Goal: Task Accomplishment & Management: Manage account settings

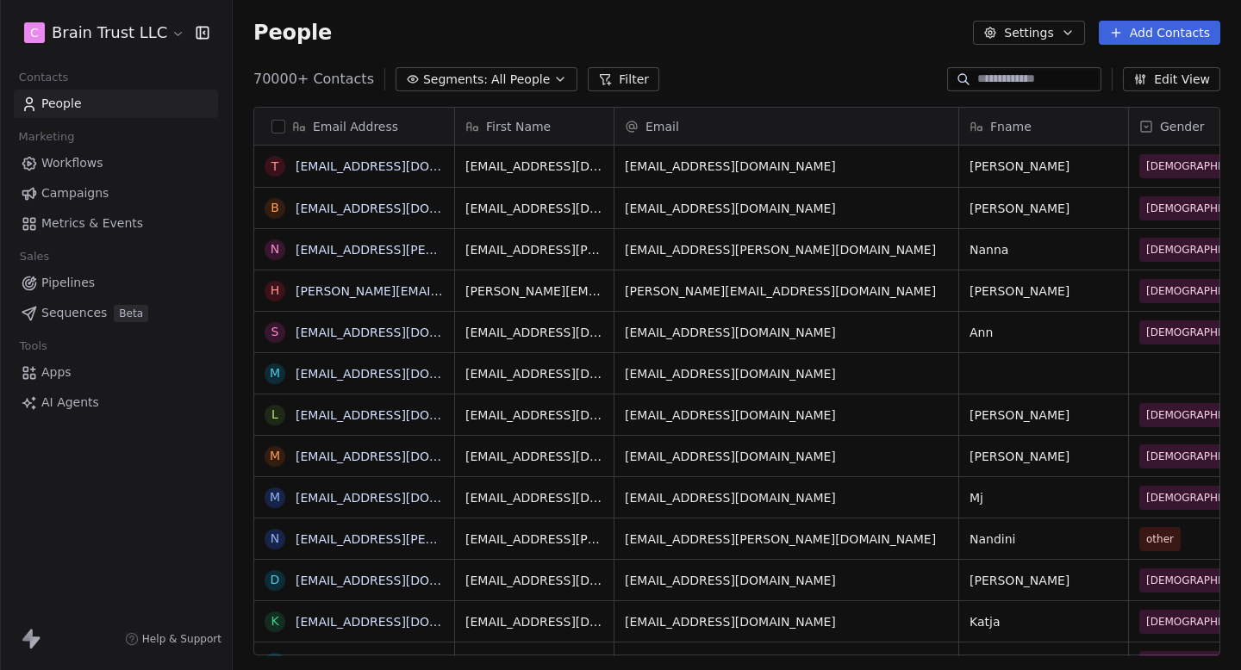
scroll to position [1, 1]
click at [130, 33] on html "C Brain Trust LLC Contacts People Marketing Workflows Campaigns Metrics & Event…" at bounding box center [620, 335] width 1241 height 670
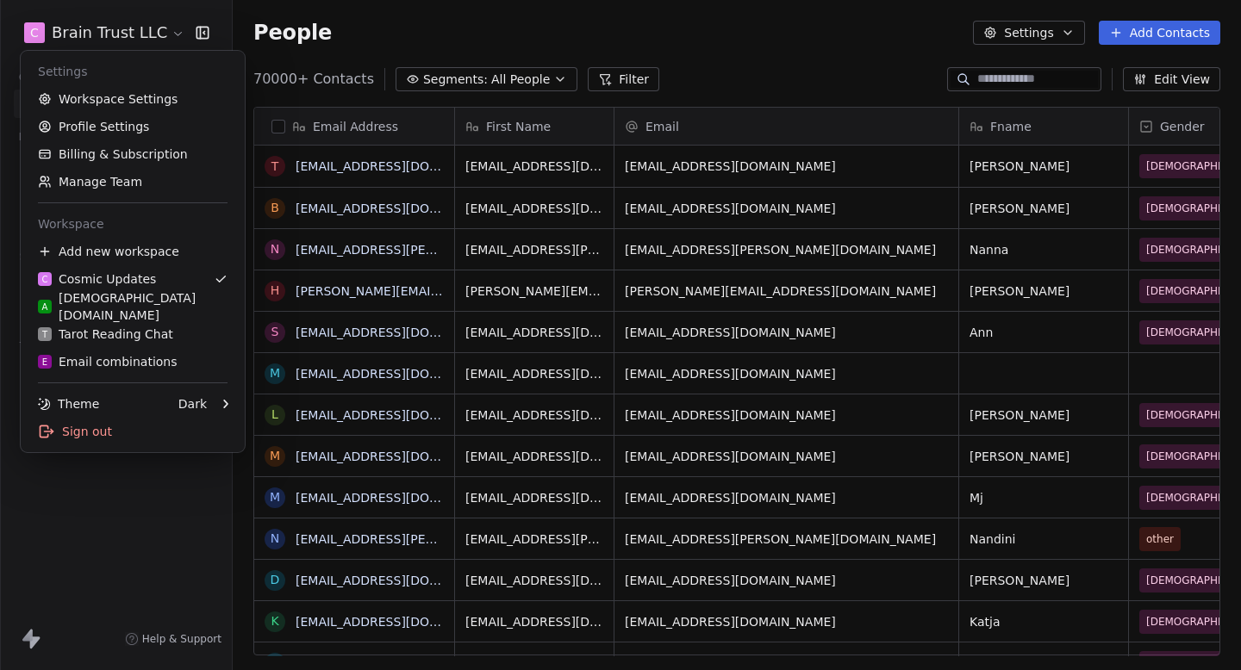
click at [305, 38] on html "C Brain Trust LLC Contacts People Marketing Workflows Campaigns Metrics & Event…" at bounding box center [620, 335] width 1241 height 670
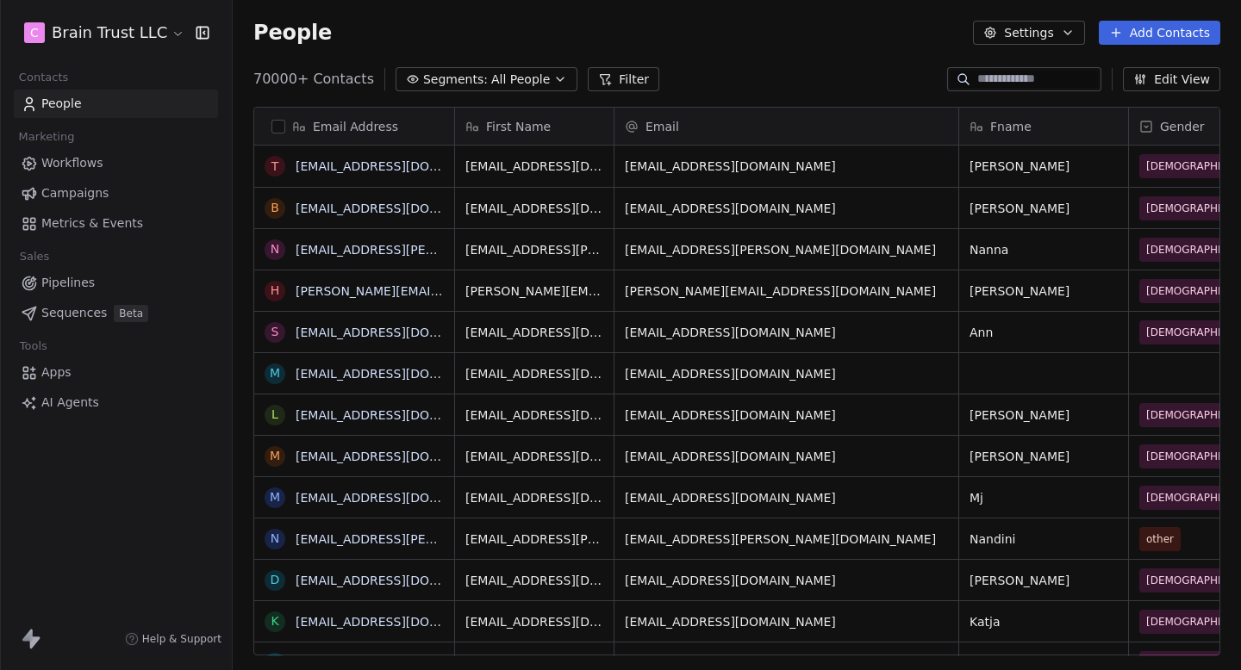
click at [90, 194] on span "Campaigns" at bounding box center [74, 193] width 67 height 18
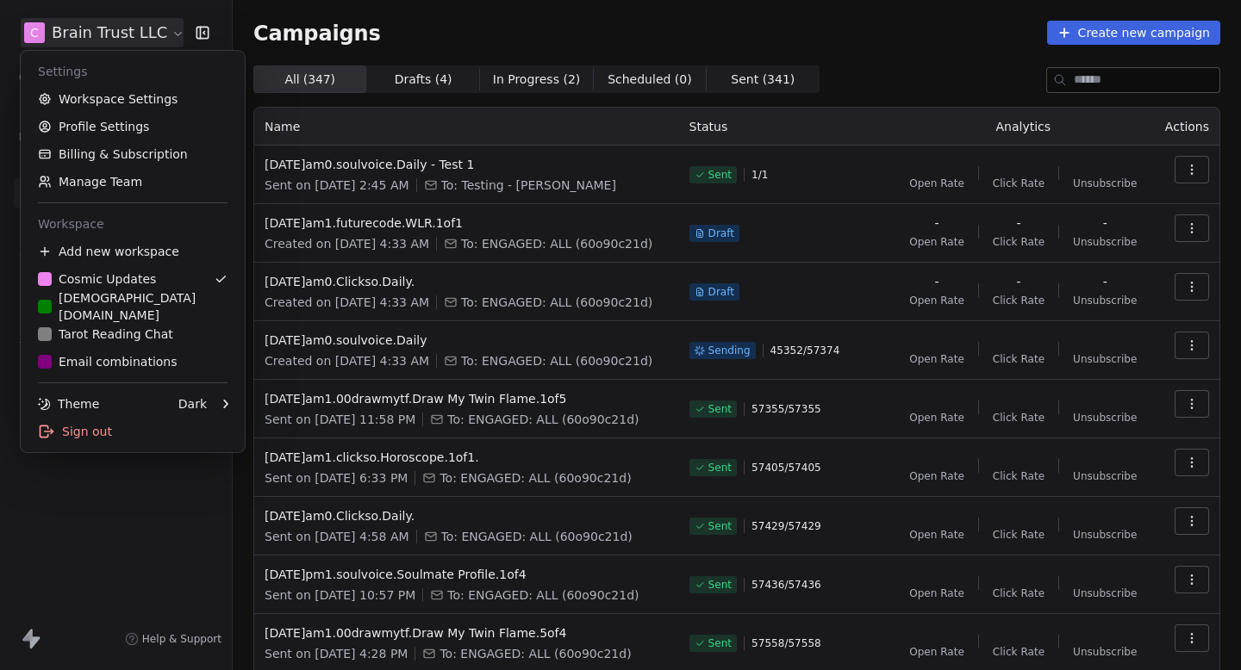
click at [118, 40] on html "C Brain Trust LLC Contacts People Marketing Workflows Campaigns Metrics & Event…" at bounding box center [620, 335] width 1241 height 670
click at [88, 85] on link "Workspace Settings" at bounding box center [133, 99] width 210 height 28
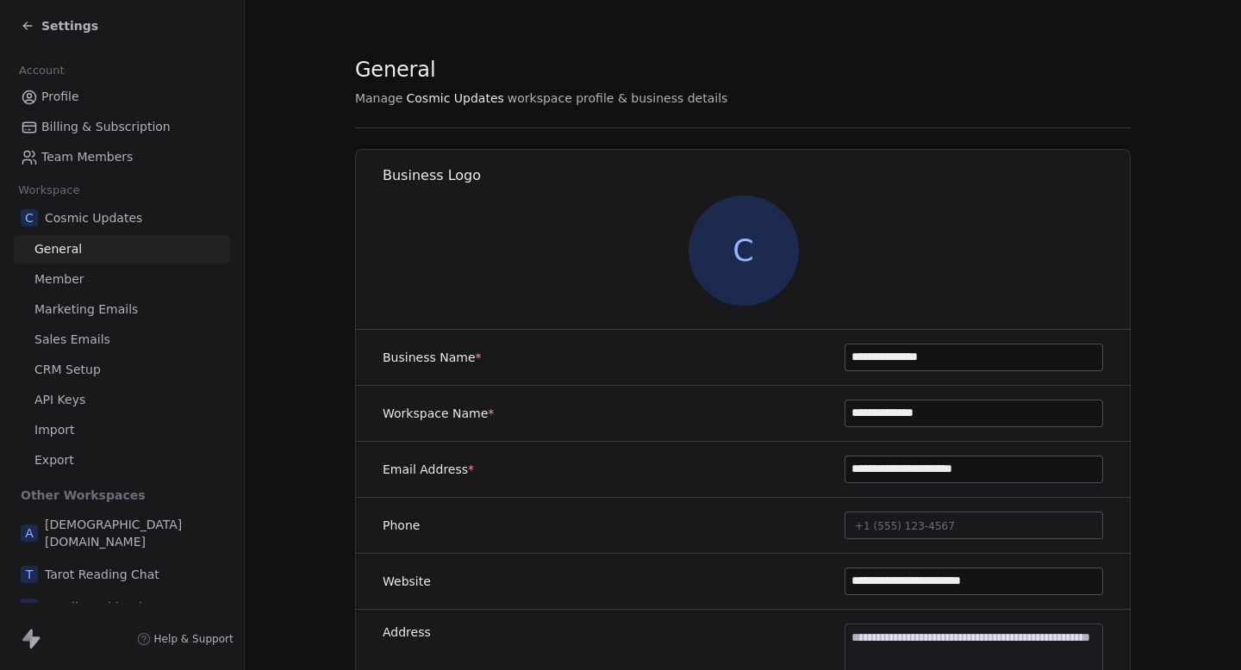
click at [115, 89] on link "Profile" at bounding box center [122, 97] width 216 height 28
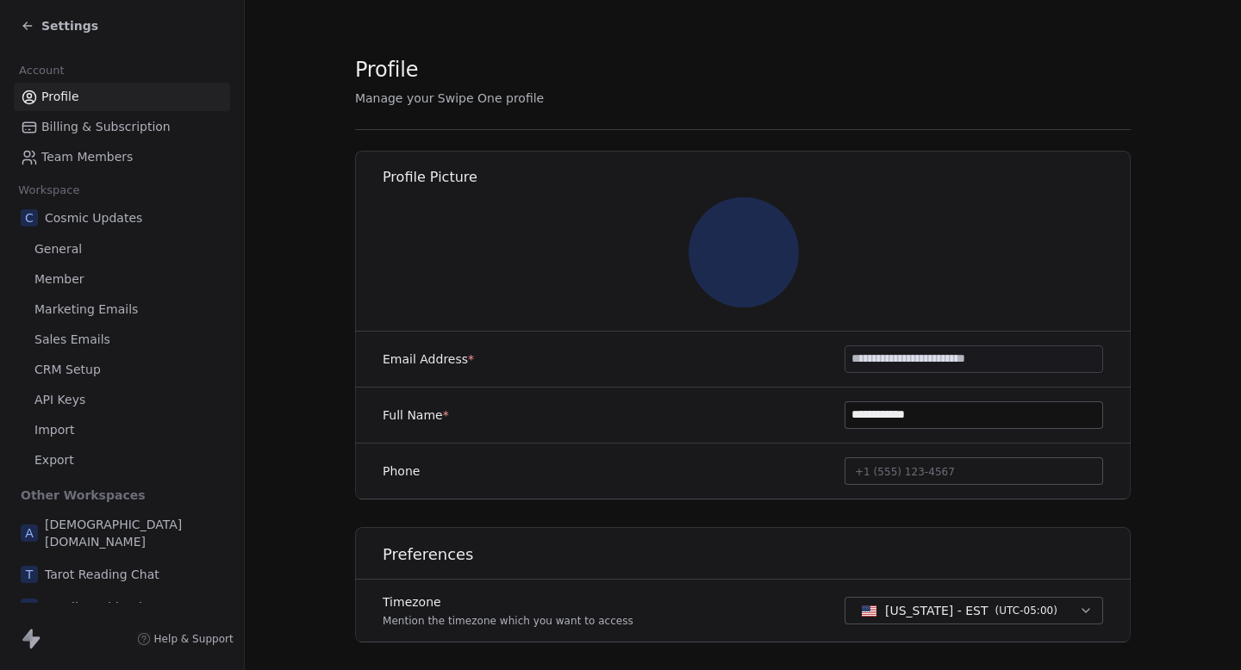
click at [118, 125] on span "Billing & Subscription" at bounding box center [105, 127] width 129 height 18
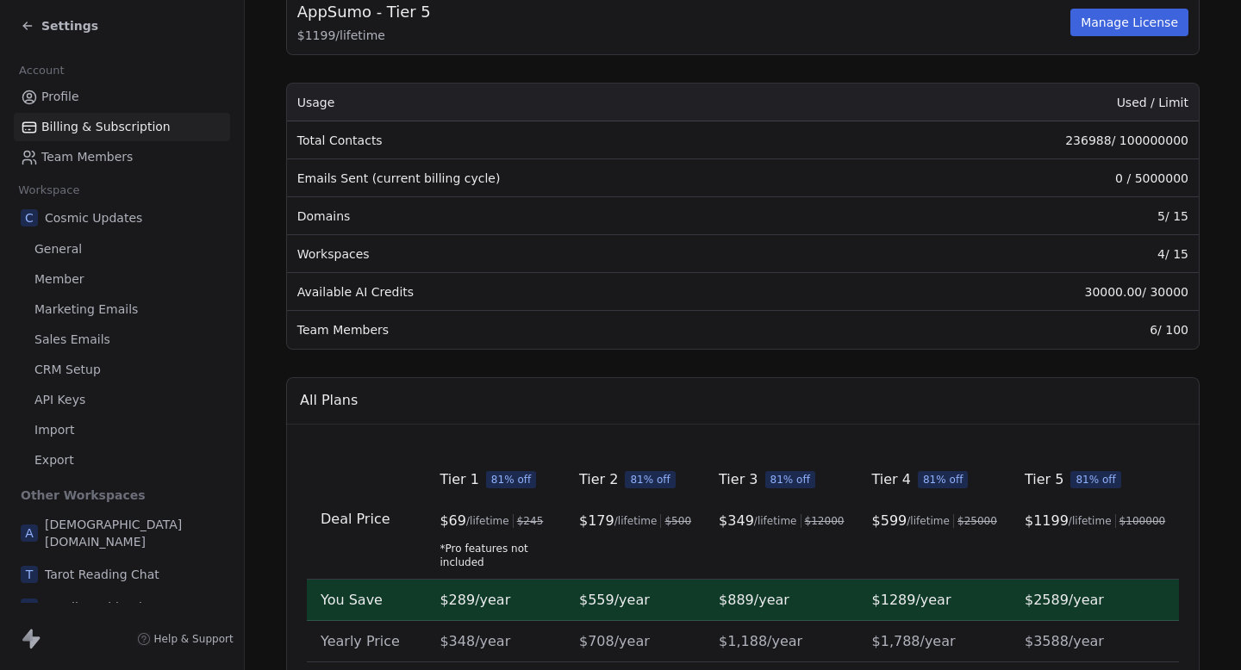
scroll to position [195, 0]
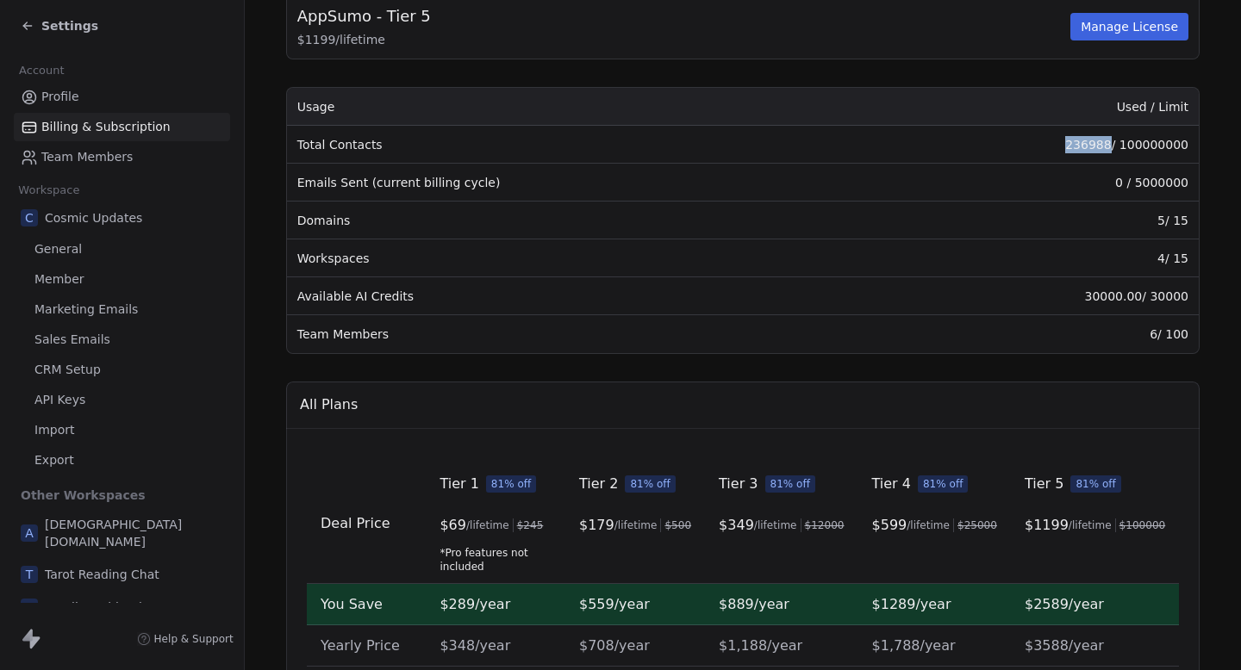
drag, startPoint x: 1070, startPoint y: 138, endPoint x: 1112, endPoint y: 139, distance: 42.2
click at [1112, 139] on td "236988 / 100000000" at bounding box center [1020, 145] width 357 height 38
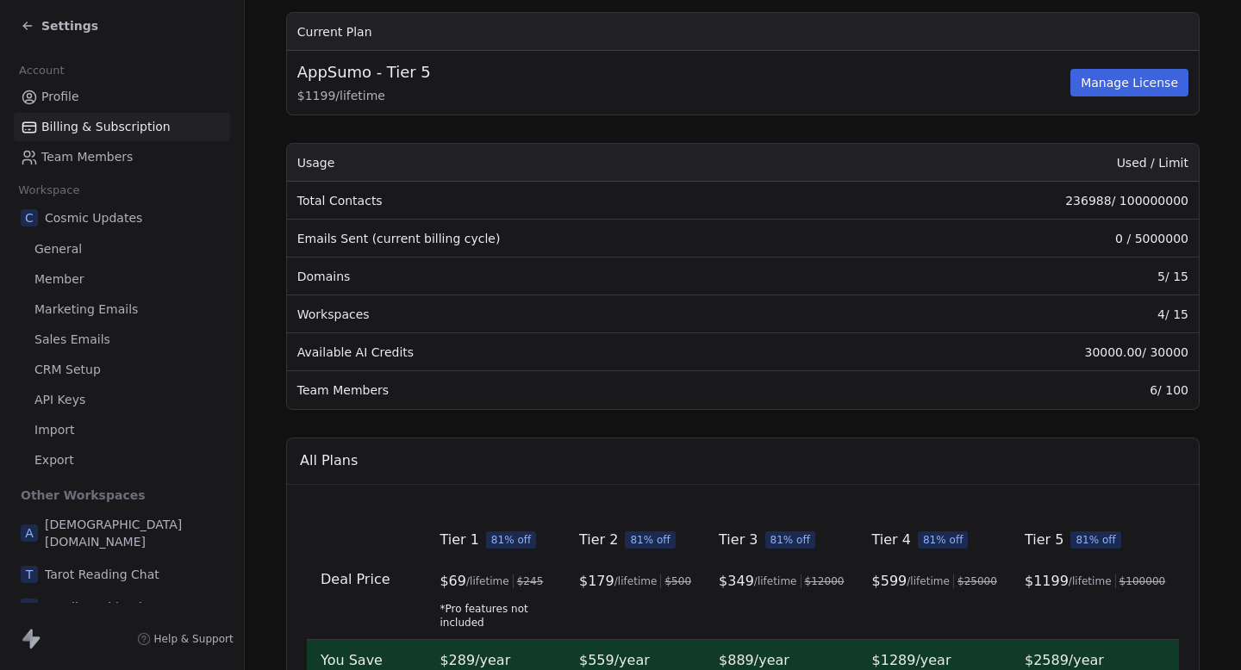
scroll to position [128, 0]
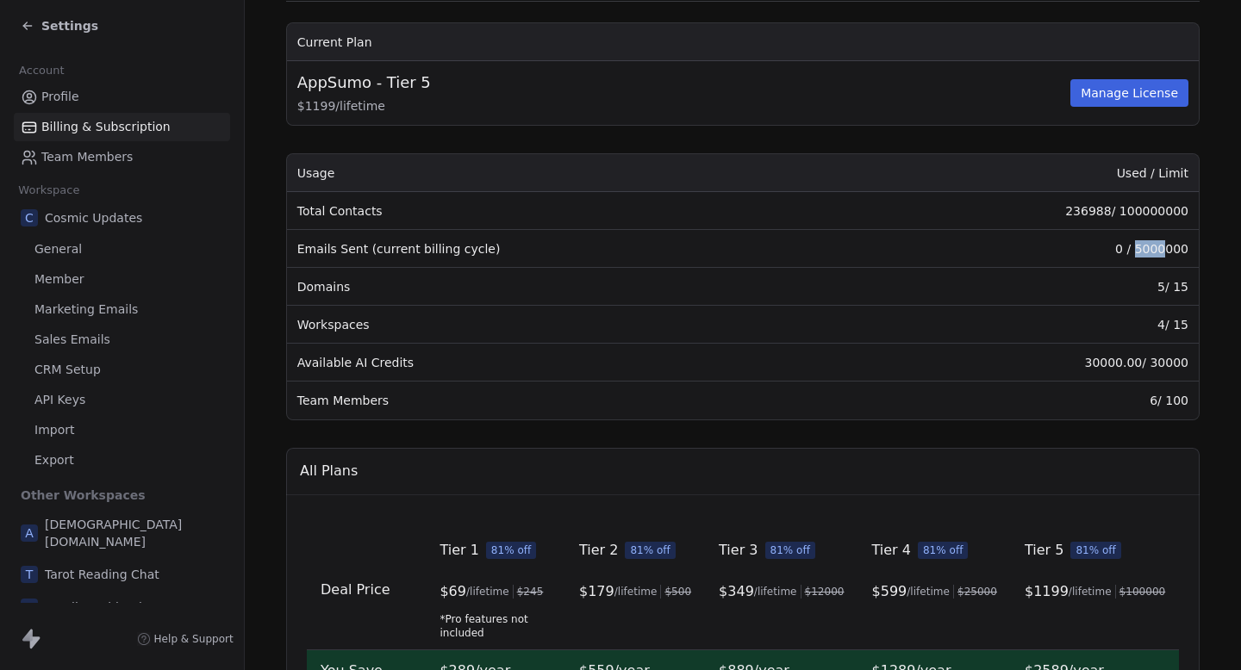
drag, startPoint x: 1136, startPoint y: 245, endPoint x: 1167, endPoint y: 244, distance: 30.2
click at [1167, 244] on td "0 / 5000000" at bounding box center [1020, 249] width 357 height 38
drag, startPoint x: 1192, startPoint y: 247, endPoint x: 1146, endPoint y: 249, distance: 45.7
click at [1146, 249] on td "0 / 5000000" at bounding box center [1020, 249] width 357 height 38
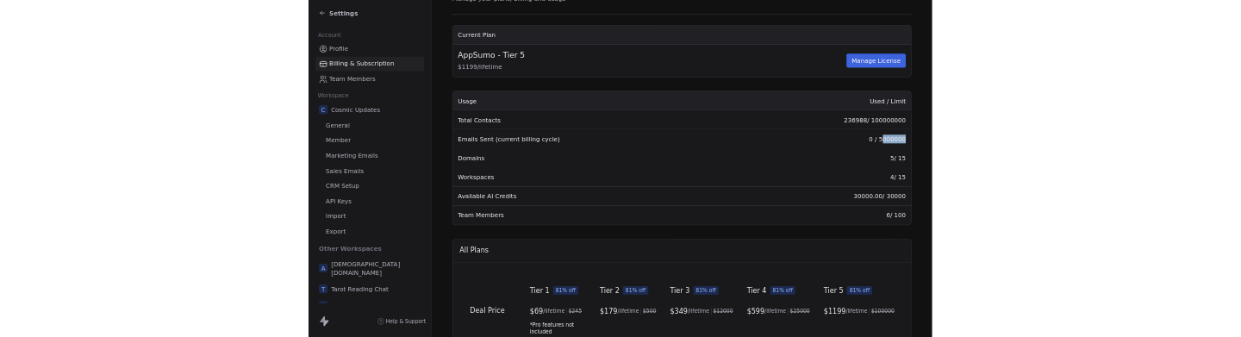
scroll to position [87, 0]
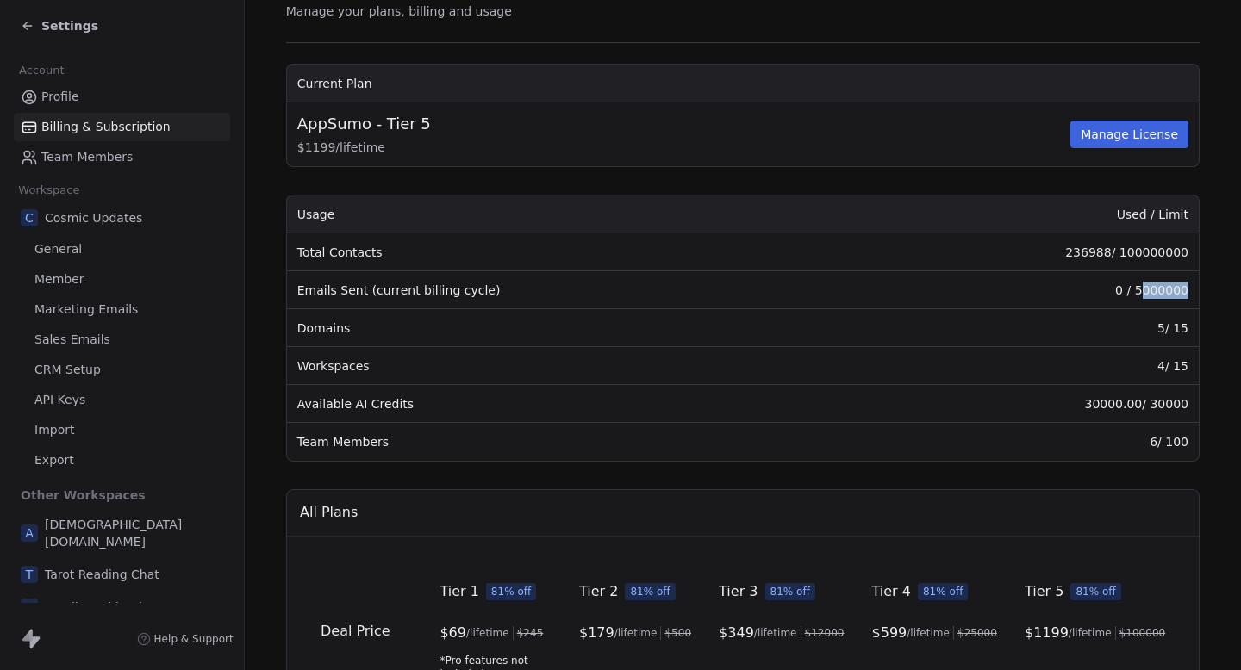
click at [1209, 267] on section "Billing & Subscription Manage your plans, billing and usage Current Plan AppSum…" at bounding box center [743, 564] width 996 height 1303
drag, startPoint x: 1138, startPoint y: 288, endPoint x: 1188, endPoint y: 287, distance: 50.0
click at [1188, 287] on td "0 / 5000000" at bounding box center [1020, 290] width 357 height 38
drag, startPoint x: 1188, startPoint y: 287, endPoint x: 1140, endPoint y: 287, distance: 48.3
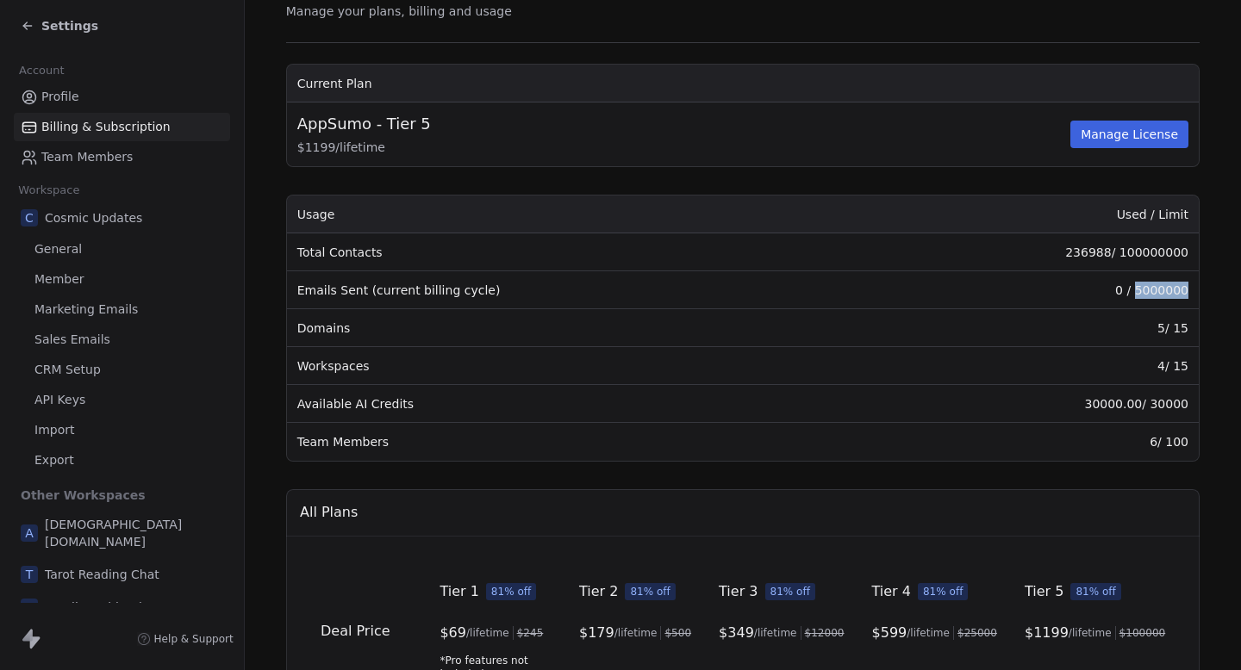
click at [1140, 287] on td "0 / 5000000" at bounding box center [1020, 290] width 357 height 38
drag, startPoint x: 1061, startPoint y: 253, endPoint x: 1109, endPoint y: 253, distance: 48.3
click at [1109, 253] on td "236988 / 100000000" at bounding box center [1020, 253] width 357 height 38
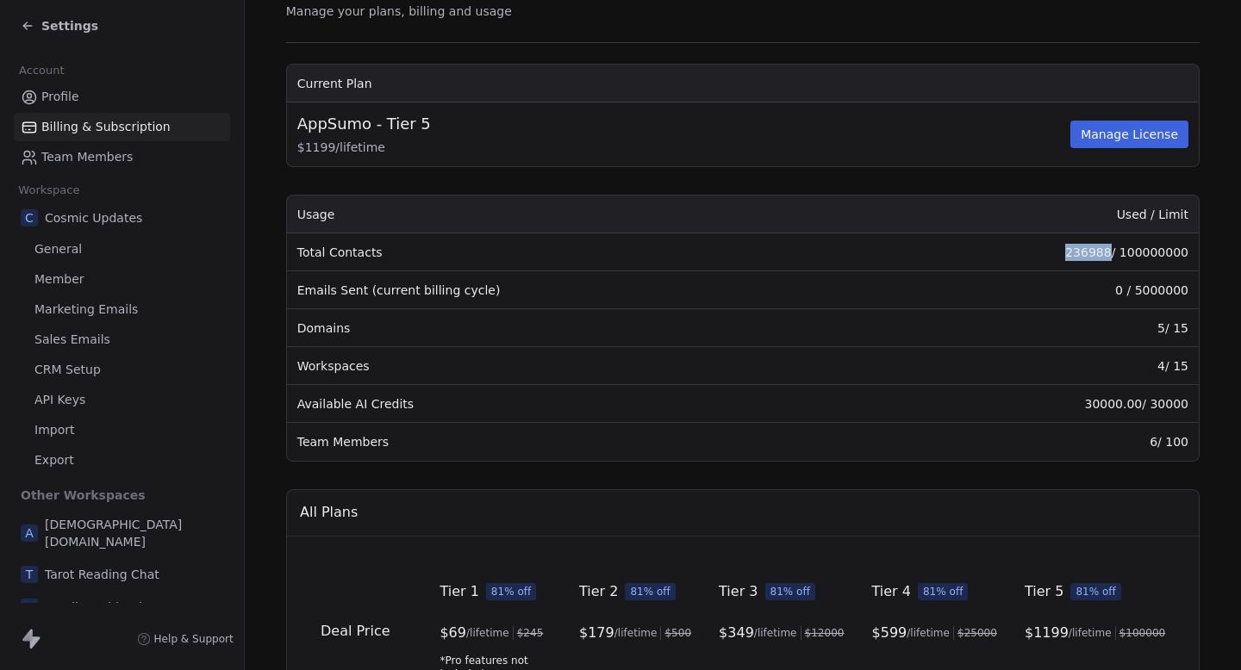
drag, startPoint x: 1109, startPoint y: 253, endPoint x: 1050, endPoint y: 253, distance: 58.6
click at [1052, 253] on td "236988 / 100000000" at bounding box center [1020, 253] width 357 height 38
click at [1050, 253] on td "236988 / 100000000" at bounding box center [1020, 253] width 357 height 38
drag, startPoint x: 1139, startPoint y: 290, endPoint x: 1205, endPoint y: 290, distance: 65.5
click at [1205, 290] on section "Billing & Subscription Manage your plans, billing and usage Current Plan AppSum…" at bounding box center [743, 564] width 996 height 1303
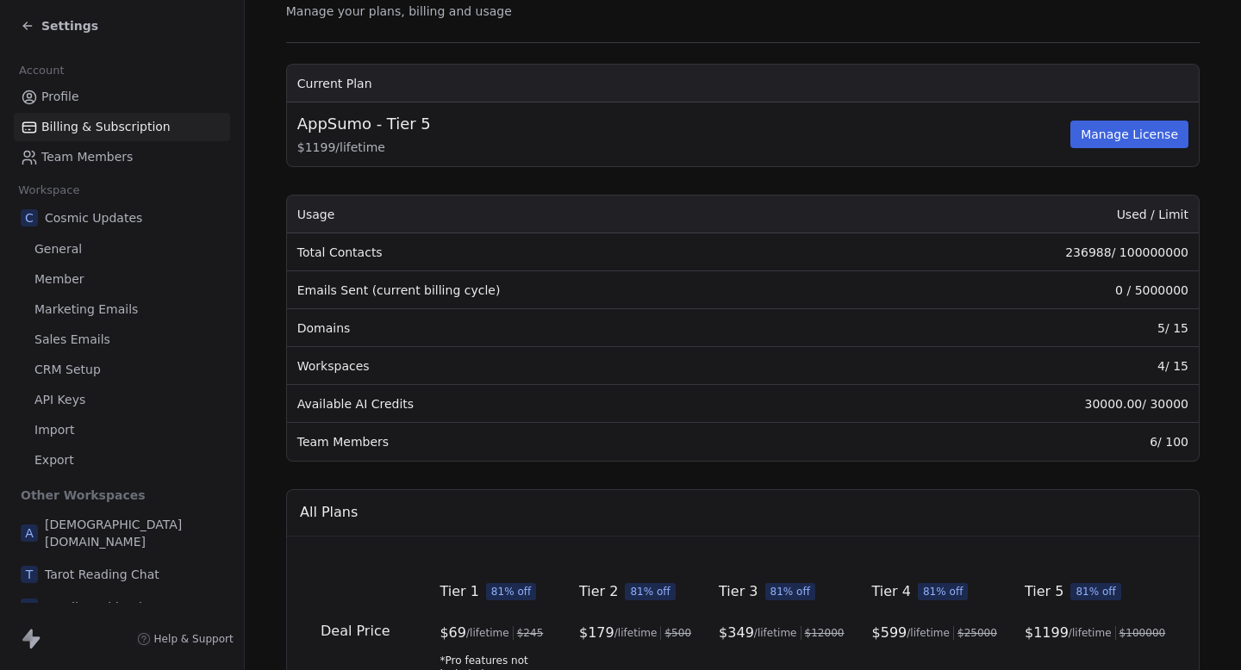
click at [1205, 290] on section "Billing & Subscription Manage your plans, billing and usage Current Plan AppSum…" at bounding box center [743, 564] width 996 height 1303
drag, startPoint x: 1193, startPoint y: 290, endPoint x: 1133, endPoint y: 290, distance: 59.5
click at [1133, 290] on td "0 / 5000000" at bounding box center [1020, 290] width 357 height 38
click at [517, 60] on div "Billing & Subscription Manage your plans, billing and usage Current Plan AppSum…" at bounding box center [742, 564] width 913 height 1193
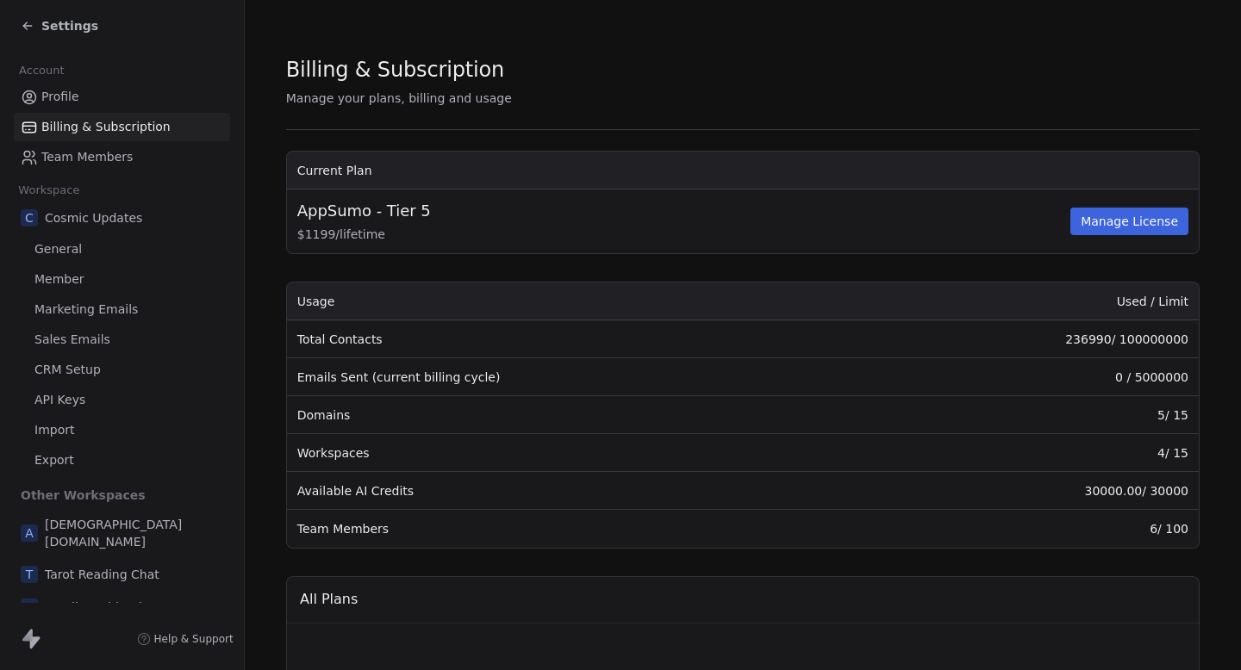
click at [28, 33] on div "Settings" at bounding box center [60, 25] width 78 height 17
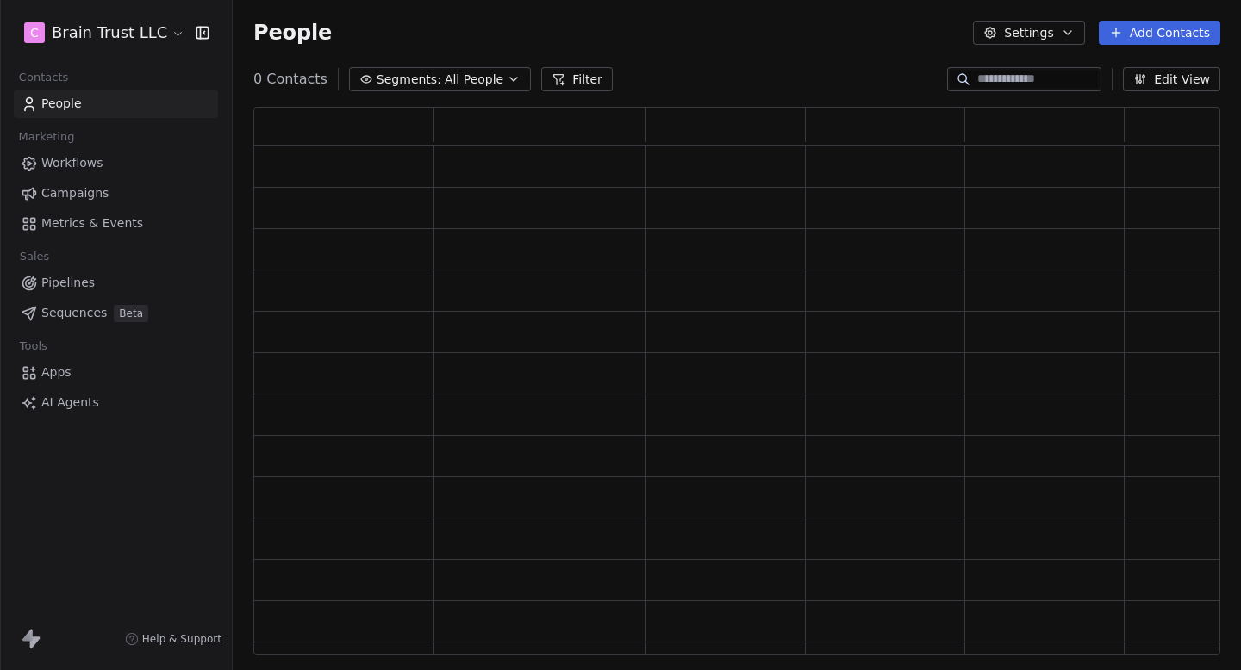
scroll to position [549, 967]
click at [85, 198] on span "Campaigns" at bounding box center [74, 193] width 67 height 18
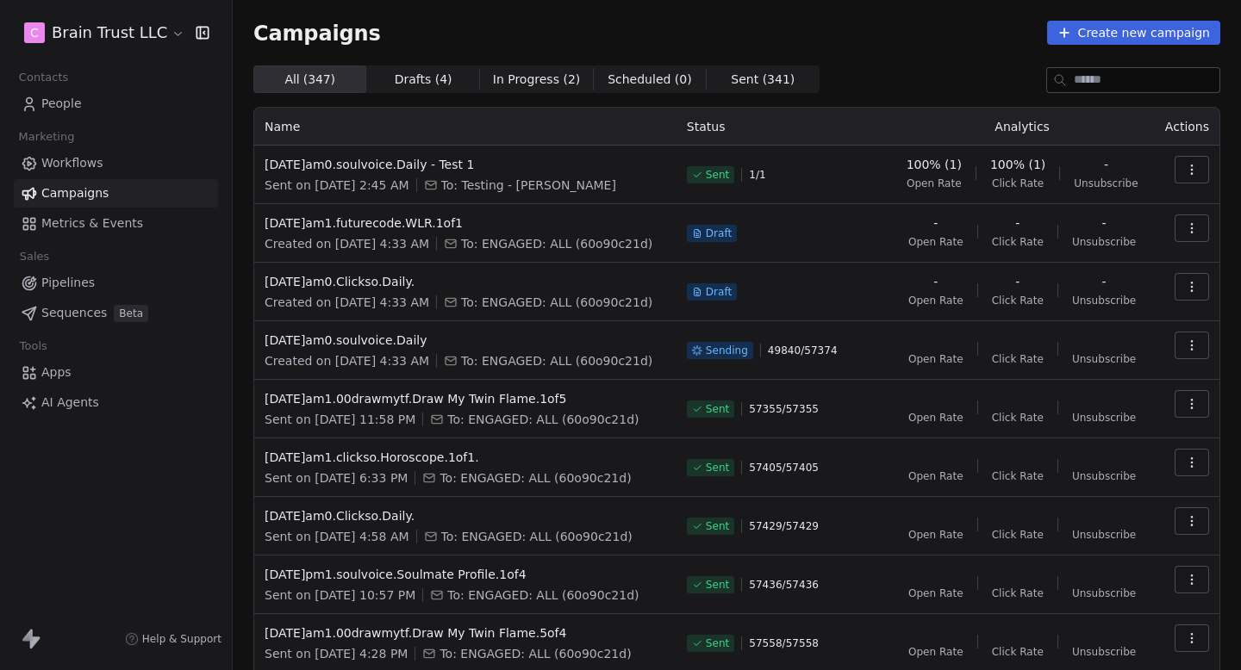
drag, startPoint x: 661, startPoint y: 124, endPoint x: 753, endPoint y: 124, distance: 92.2
click at [753, 124] on tr "Name Status Analytics Actions" at bounding box center [736, 127] width 965 height 38
click at [753, 124] on th "Status" at bounding box center [783, 127] width 215 height 38
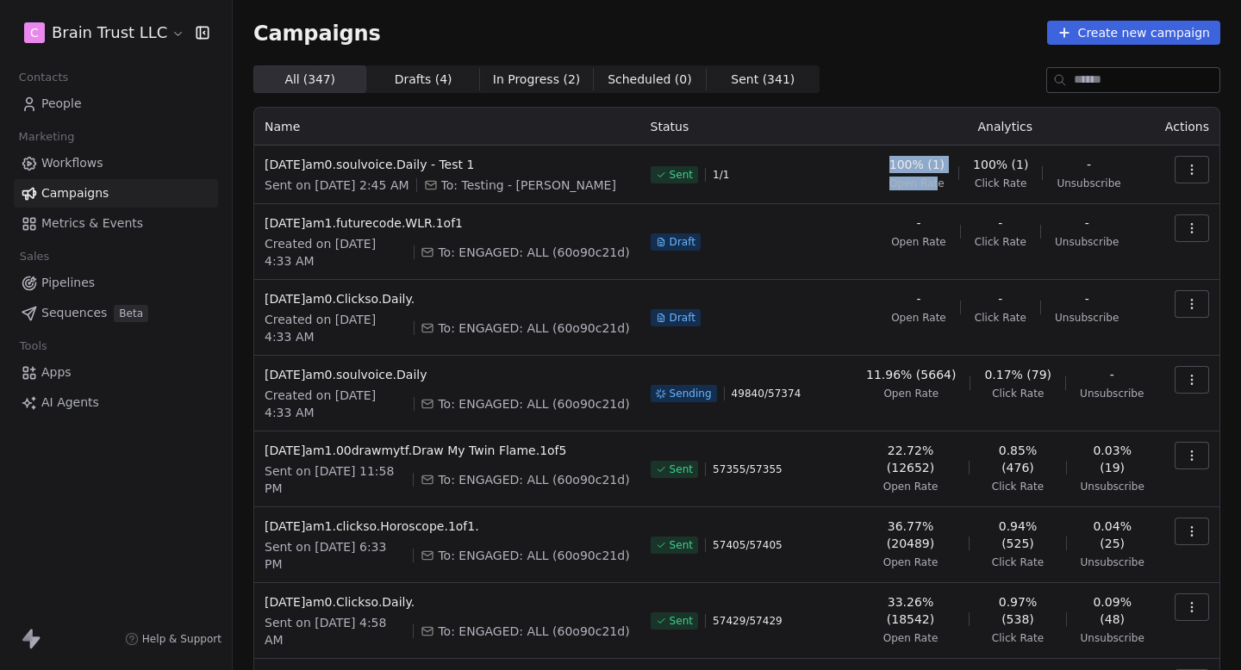
drag, startPoint x: 897, startPoint y: 169, endPoint x: 947, endPoint y: 181, distance: 51.4
click at [947, 181] on div "100% (1) Open Rate 100% (1) Click Rate - Unsubscribe" at bounding box center [1005, 173] width 278 height 34
click at [944, 184] on span "Open Rate" at bounding box center [916, 184] width 55 height 14
click at [105, 97] on link "People" at bounding box center [116, 104] width 204 height 28
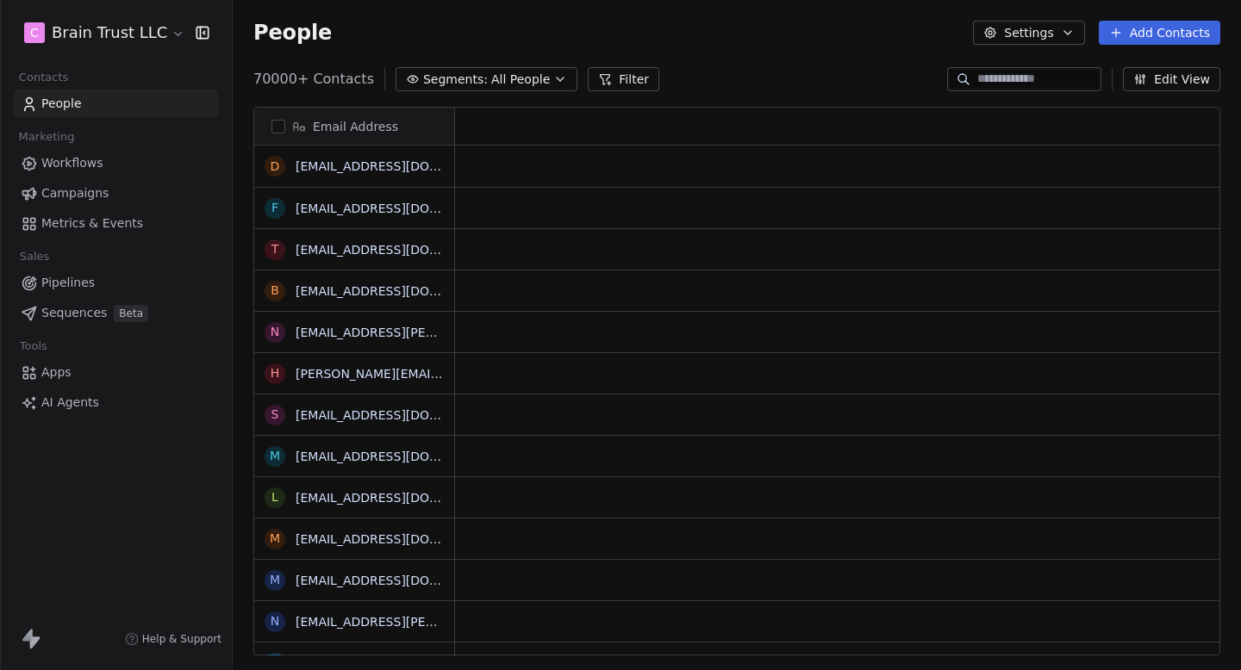
scroll to position [1, 1]
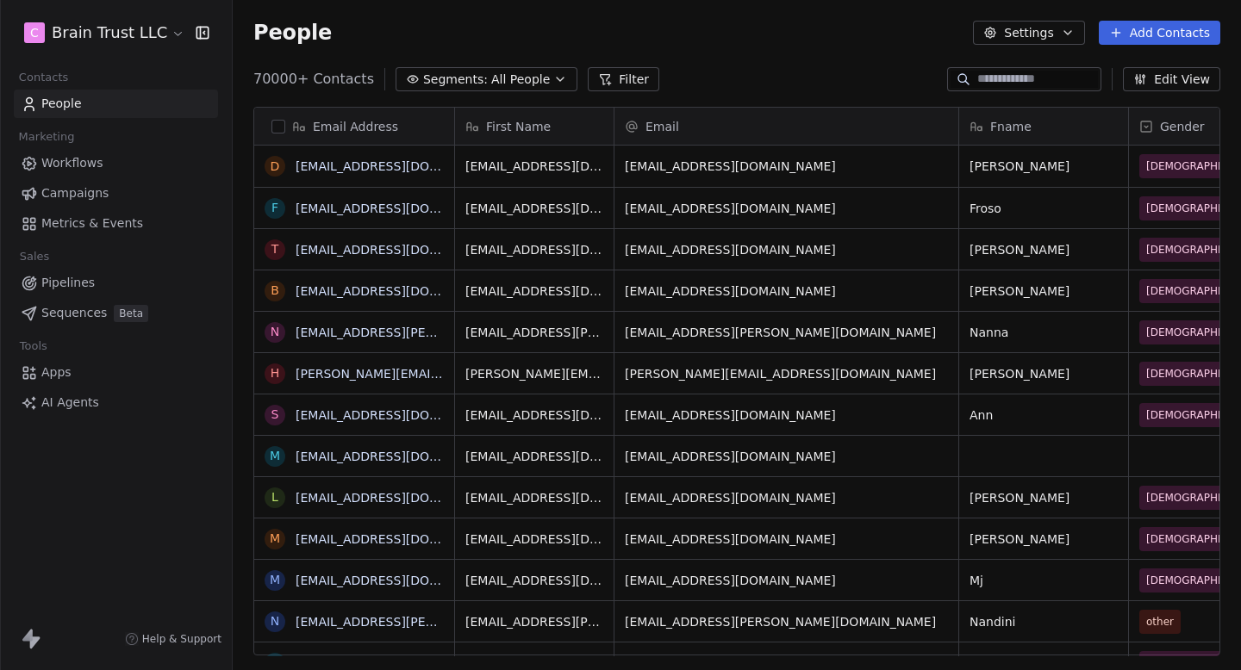
click at [265, 76] on span "70000+ Contacts" at bounding box center [313, 79] width 121 height 21
click at [316, 79] on span "70000+ Contacts" at bounding box center [313, 79] width 121 height 21
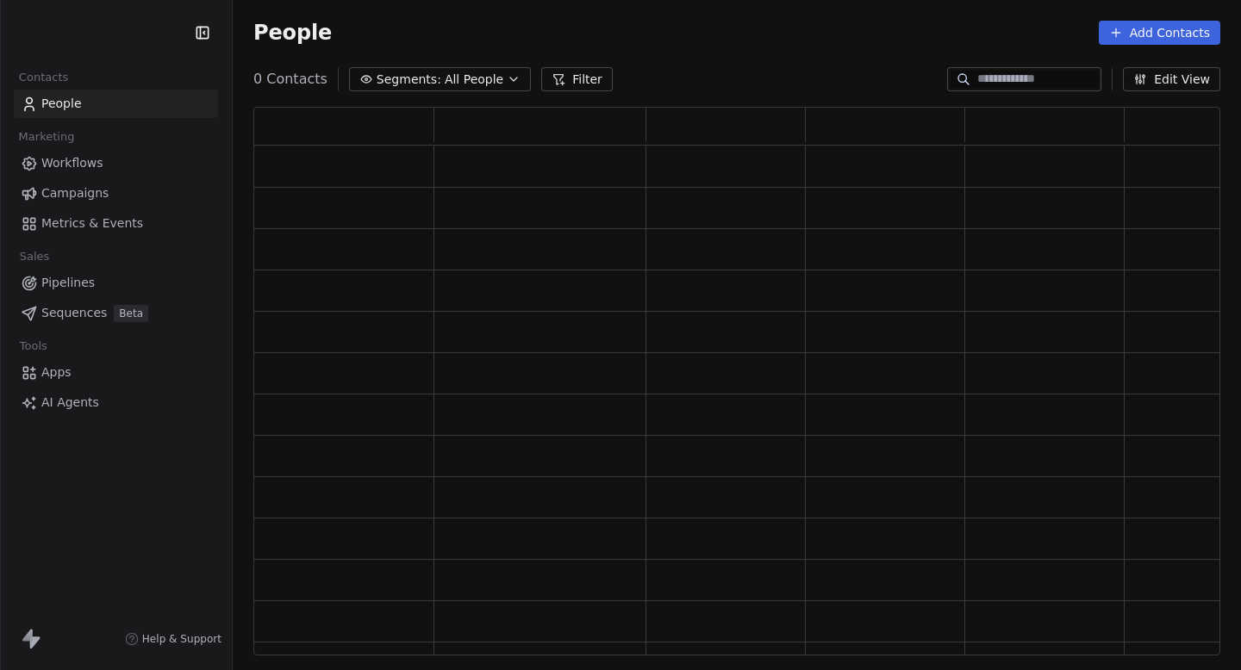
scroll to position [549, 967]
